Goal: Task Accomplishment & Management: Manage account settings

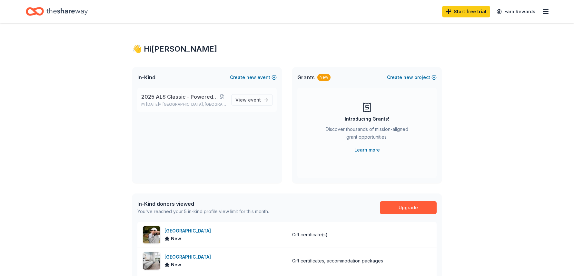
click at [184, 95] on span "2025 ALS Classic - Powered by Blueprint for Hope" at bounding box center [179, 97] width 77 height 8
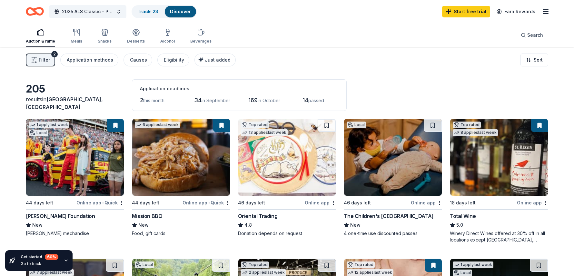
click at [542, 15] on icon "button" at bounding box center [545, 12] width 8 height 8
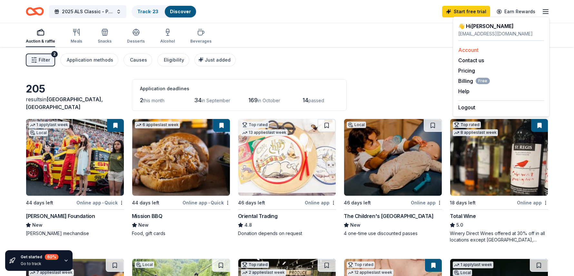
click at [477, 51] on link "Account" at bounding box center [468, 50] width 20 height 6
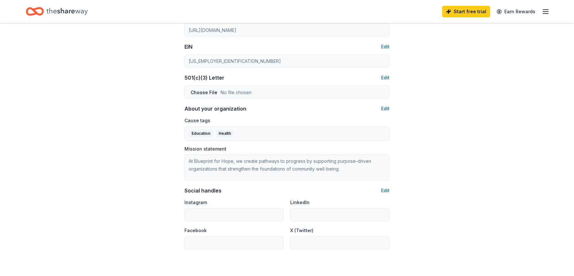
scroll to position [286, 0]
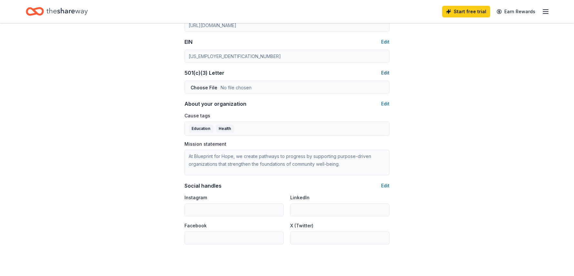
click at [388, 73] on button "Edit" at bounding box center [385, 73] width 8 height 8
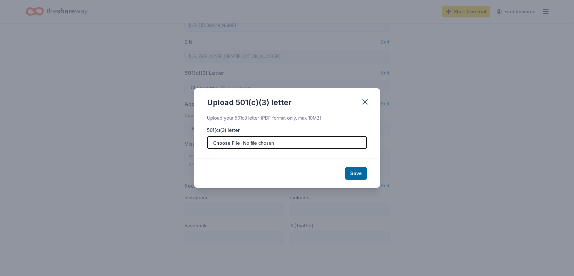
click at [256, 145] on input "file" at bounding box center [287, 142] width 160 height 13
type input "C:\fakepath\Blueprint for Hope Determination Letter.pdf"
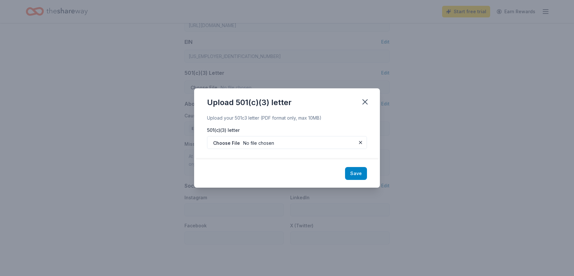
click at [361, 173] on button "Save" at bounding box center [356, 173] width 22 height 13
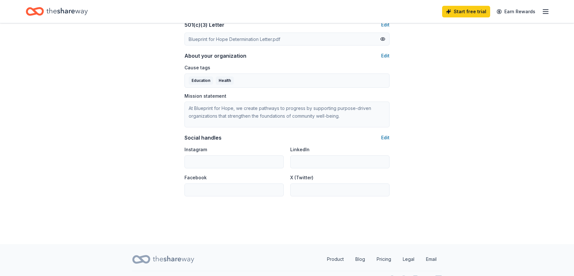
scroll to position [336, 0]
click at [388, 53] on button "Edit" at bounding box center [385, 55] width 8 height 8
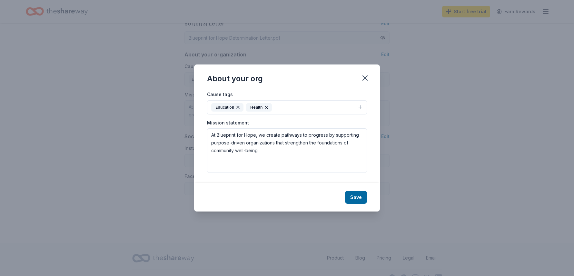
click at [302, 108] on button "Education Health" at bounding box center [287, 107] width 160 height 14
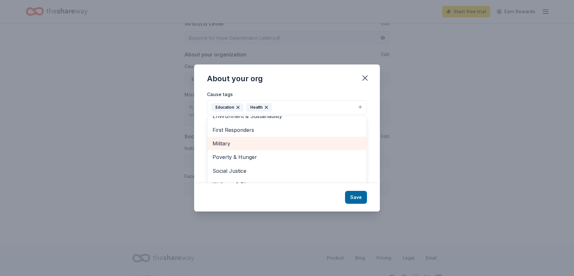
scroll to position [10, 0]
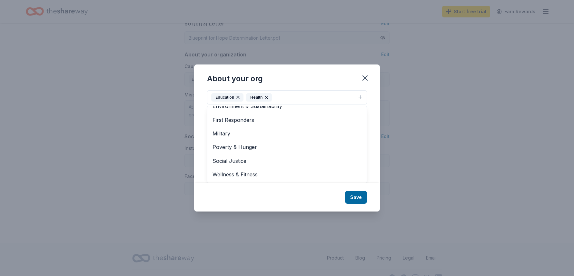
click at [365, 76] on div "About your org Cause tags Education Health Animals Art & Culture Children Disas…" at bounding box center [287, 137] width 186 height 147
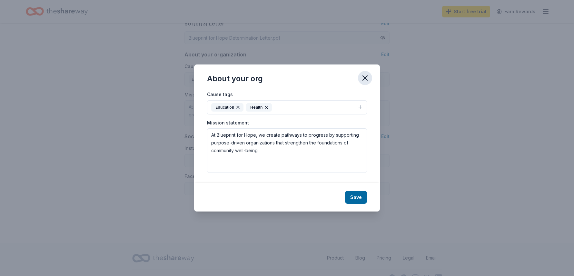
click at [366, 76] on icon "button" at bounding box center [365, 78] width 5 height 5
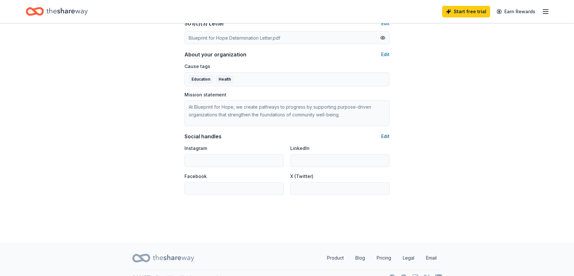
click at [383, 136] on button "Edit" at bounding box center [385, 136] width 8 height 8
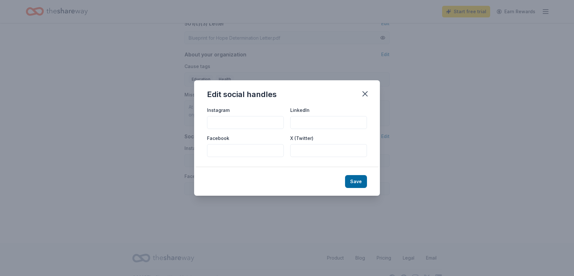
click at [236, 120] on input "Instagram" at bounding box center [245, 122] width 77 height 13
type input "blueprintforhope"
click at [239, 154] on input "Facebook" at bounding box center [245, 150] width 77 height 13
type input "Blueprint for Hope"
click at [365, 181] on button "Save" at bounding box center [356, 181] width 22 height 13
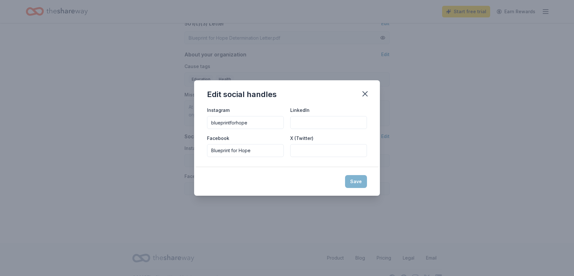
type input "blueprintforhope"
type input "Blueprint for Hope"
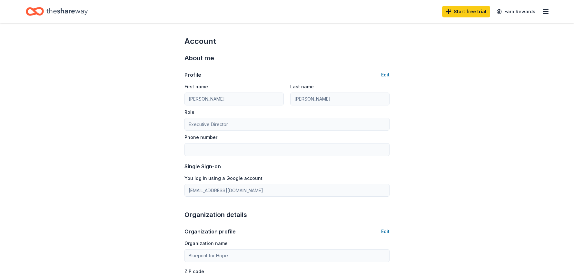
click at [33, 12] on icon "Home" at bounding box center [35, 11] width 18 height 15
